Goal: Task Accomplishment & Management: Manage account settings

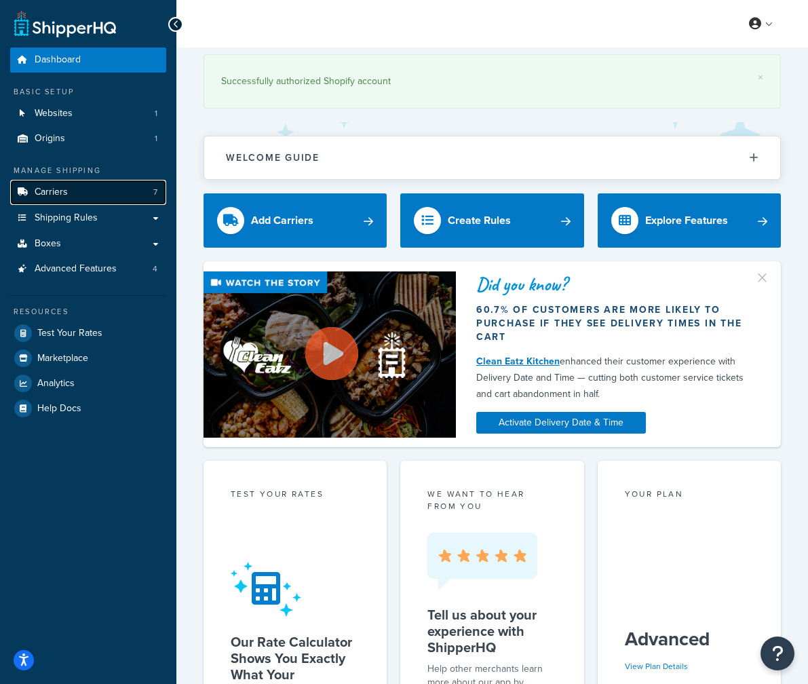
click at [111, 191] on link "Carriers 7" at bounding box center [88, 192] width 156 height 25
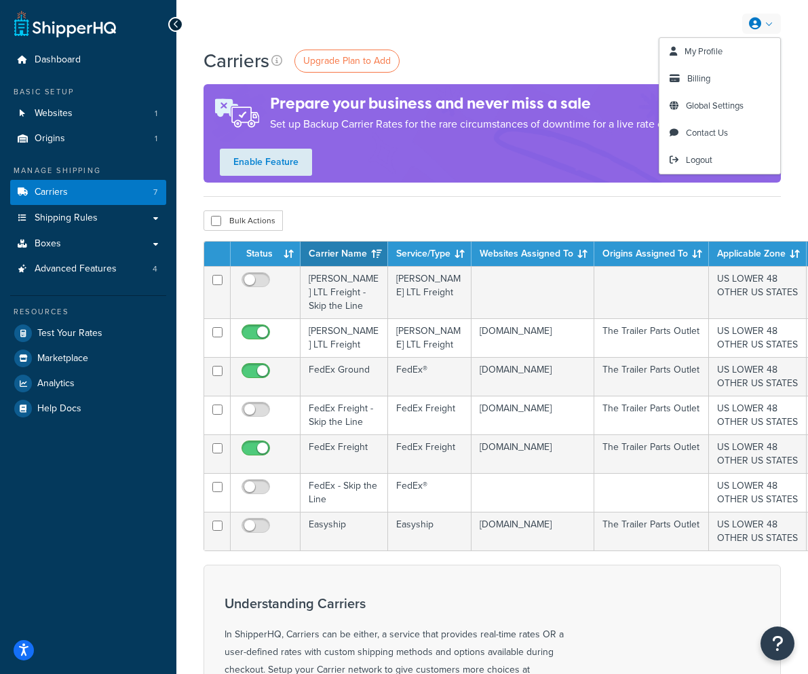
click at [744, 19] on link at bounding box center [761, 24] width 39 height 20
click at [709, 83] on span "Billing" at bounding box center [698, 78] width 23 height 13
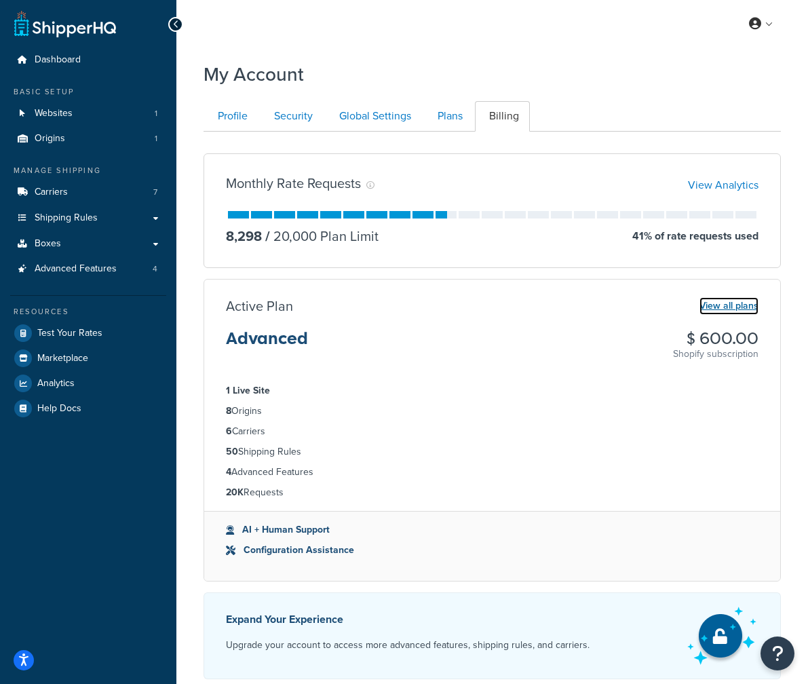
click at [699, 306] on link "View all plans" at bounding box center [728, 306] width 59 height 18
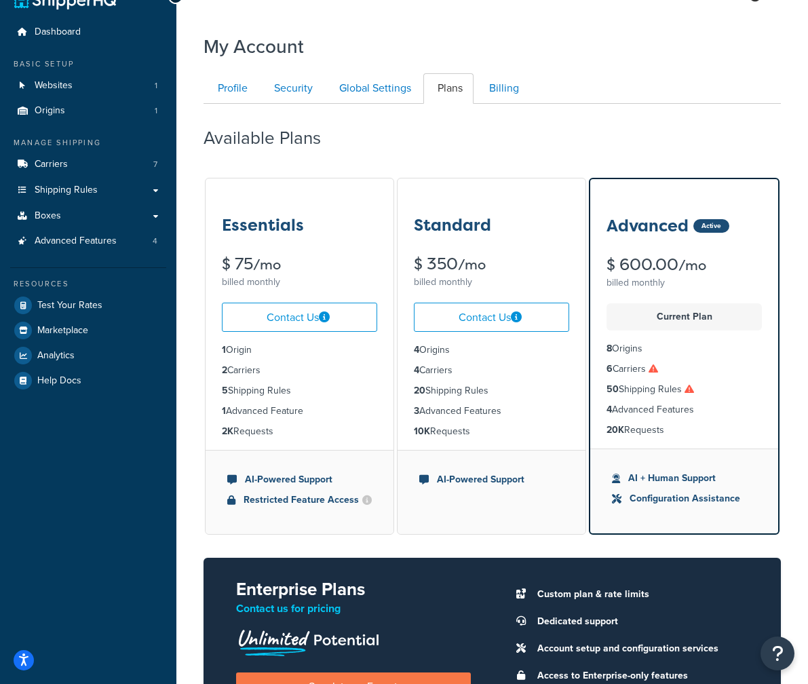
scroll to position [29, 0]
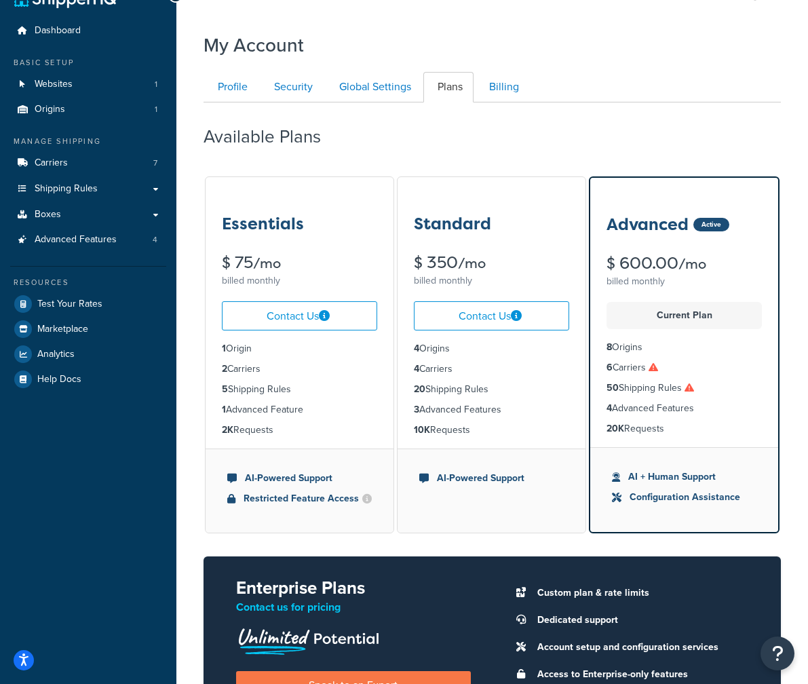
click at [657, 370] on icon at bounding box center [652, 366] width 9 height 9
